Goal: Information Seeking & Learning: Compare options

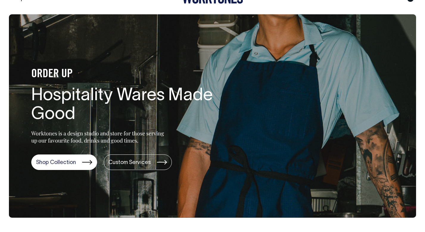
scroll to position [18, 0]
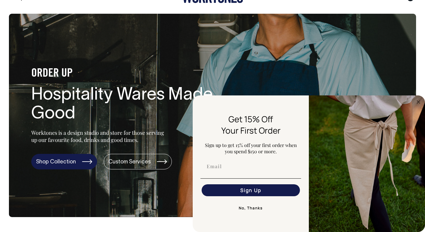
click at [50, 165] on link "Shop Collection" at bounding box center [64, 162] width 66 height 16
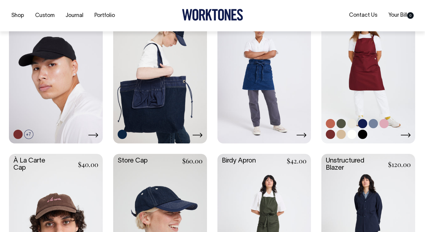
scroll to position [174, 0]
click at [373, 124] on link at bounding box center [373, 123] width 9 height 9
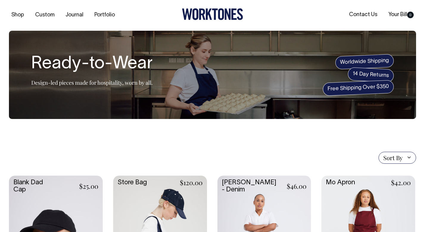
scroll to position [0, 0]
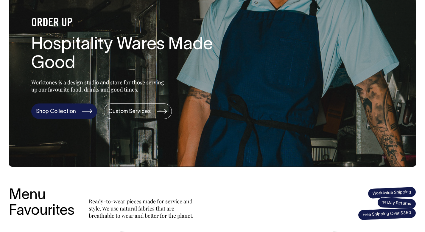
scroll to position [67, 0]
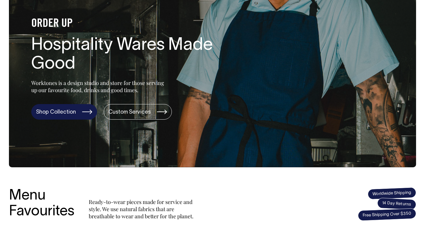
click at [81, 111] on link "Shop Collection" at bounding box center [64, 112] width 66 height 16
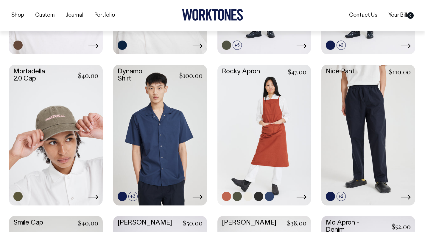
scroll to position [414, 0]
click at [282, 137] on link at bounding box center [265, 134] width 94 height 140
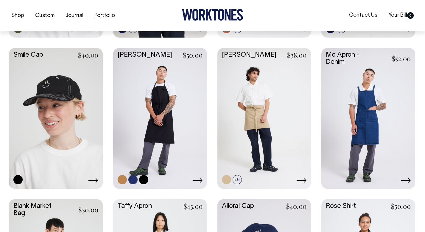
scroll to position [582, 0]
click at [154, 120] on link at bounding box center [160, 118] width 94 height 140
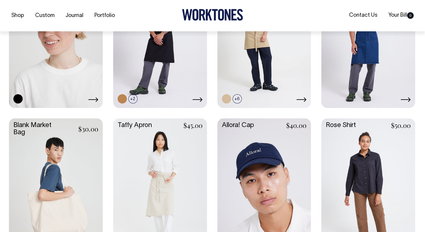
click at [38, 93] on div "Smile Cap $40.00" at bounding box center [56, 37] width 94 height 140
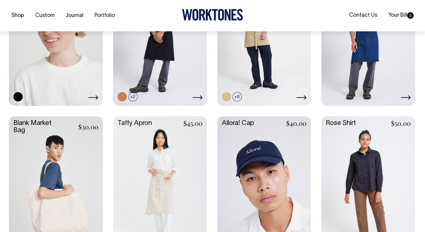
scroll to position [665, 0]
click at [125, 162] on link at bounding box center [160, 186] width 94 height 140
click at [156, 172] on link at bounding box center [160, 186] width 94 height 140
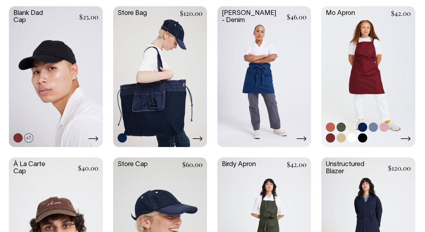
scroll to position [170, 0]
click at [372, 127] on link at bounding box center [373, 127] width 9 height 9
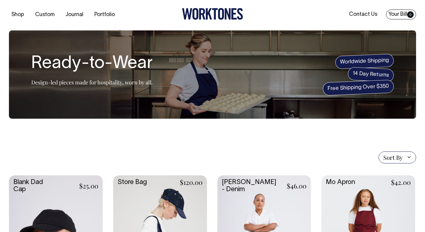
scroll to position [0, 0]
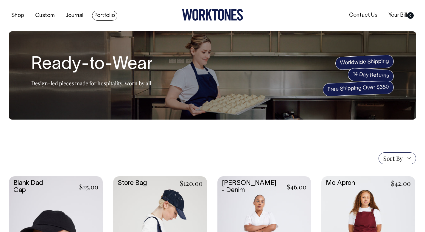
click at [99, 16] on link "Portfolio" at bounding box center [104, 16] width 25 height 10
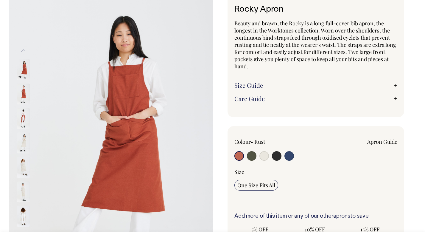
scroll to position [41, 0]
click at [264, 155] on input "radio" at bounding box center [265, 156] width 10 height 10
radio input "true"
select select "Natural"
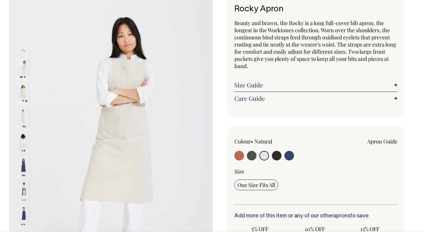
click at [276, 157] on input "radio" at bounding box center [277, 156] width 10 height 10
radio input "true"
select select "Charcoal"
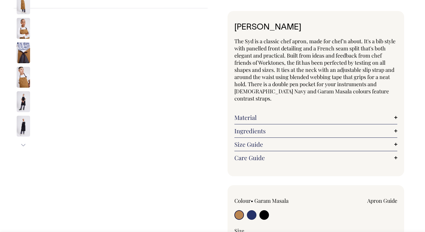
scroll to position [23, 0]
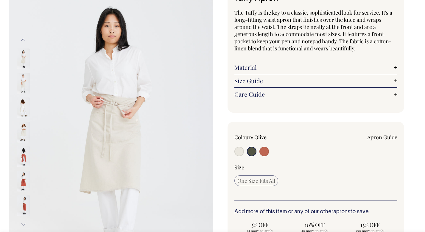
scroll to position [52, 0]
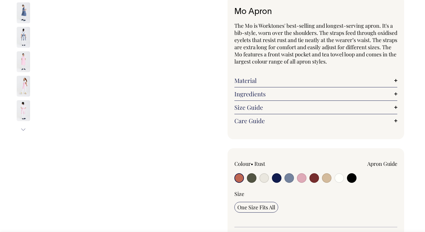
radio input "true"
select select "Blue/Grey"
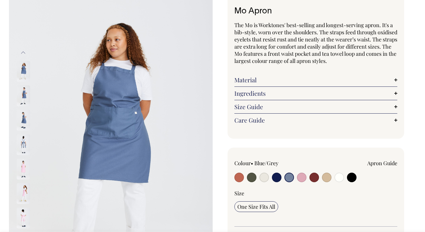
click at [290, 178] on input "radio" at bounding box center [290, 178] width 10 height 10
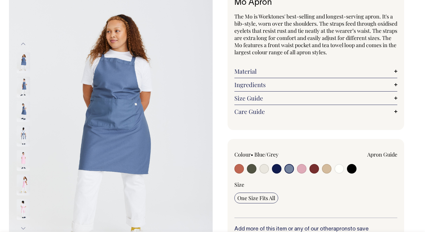
scroll to position [48, 0]
click at [315, 168] on input "radio" at bounding box center [315, 169] width 10 height 10
radio input "true"
select select "Burgundy"
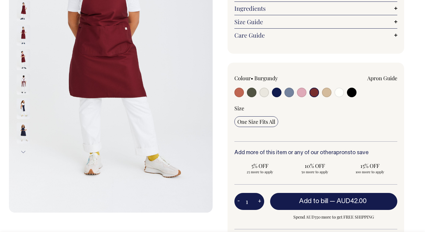
click at [254, 96] on input "radio" at bounding box center [252, 93] width 10 height 10
radio input "true"
select select "Olive"
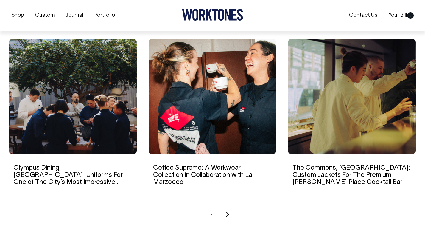
scroll to position [555, 0]
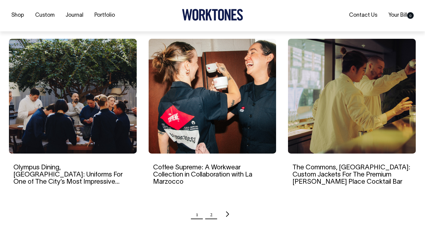
click at [210, 209] on link "2" at bounding box center [211, 214] width 3 height 15
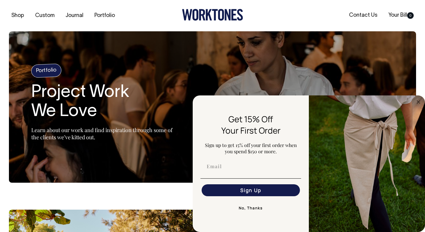
click at [253, 208] on button "No, Thanks" at bounding box center [251, 208] width 101 height 12
